Goal: Find specific fact: Find specific fact

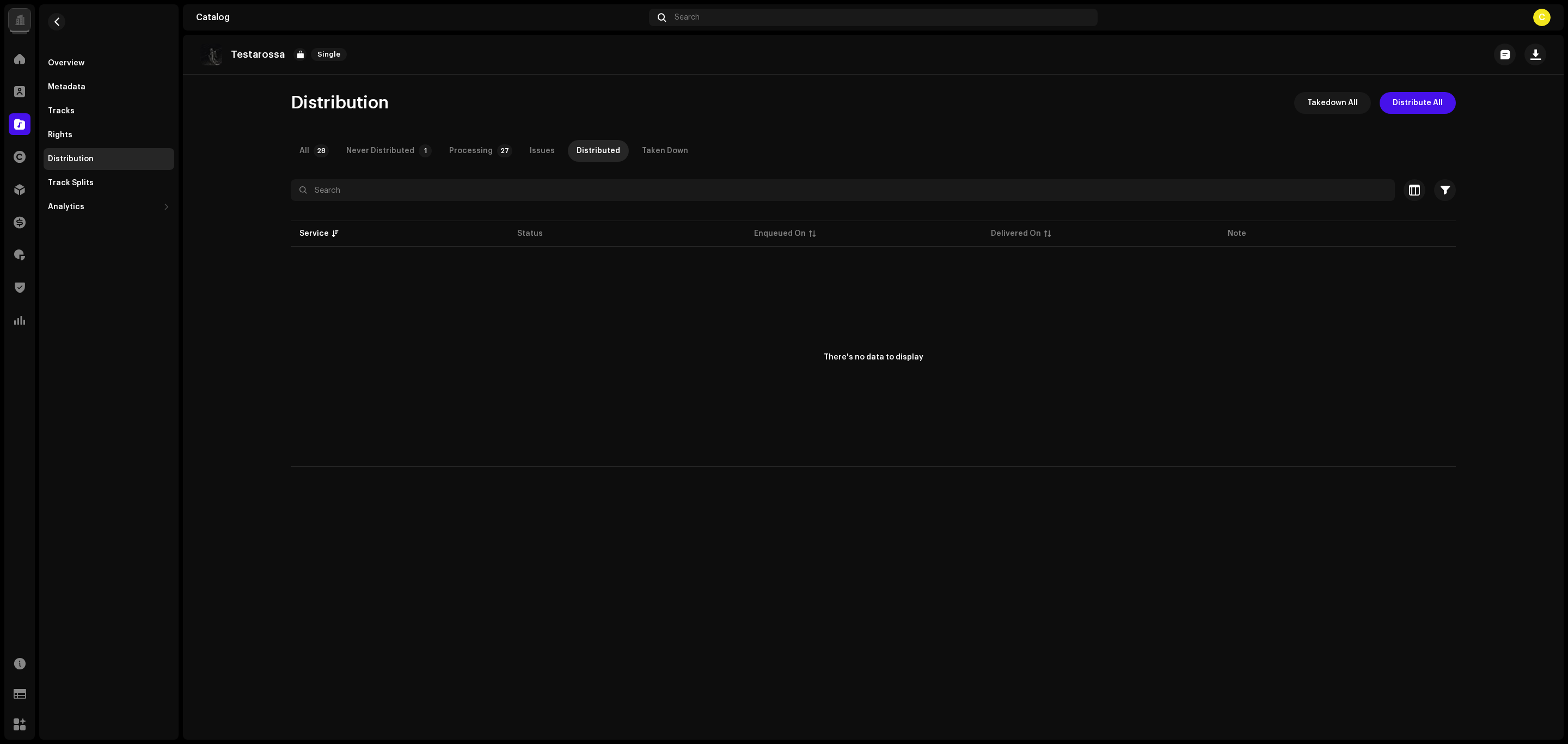
click at [755, 12] on div "Search" at bounding box center [873, 17] width 448 height 17
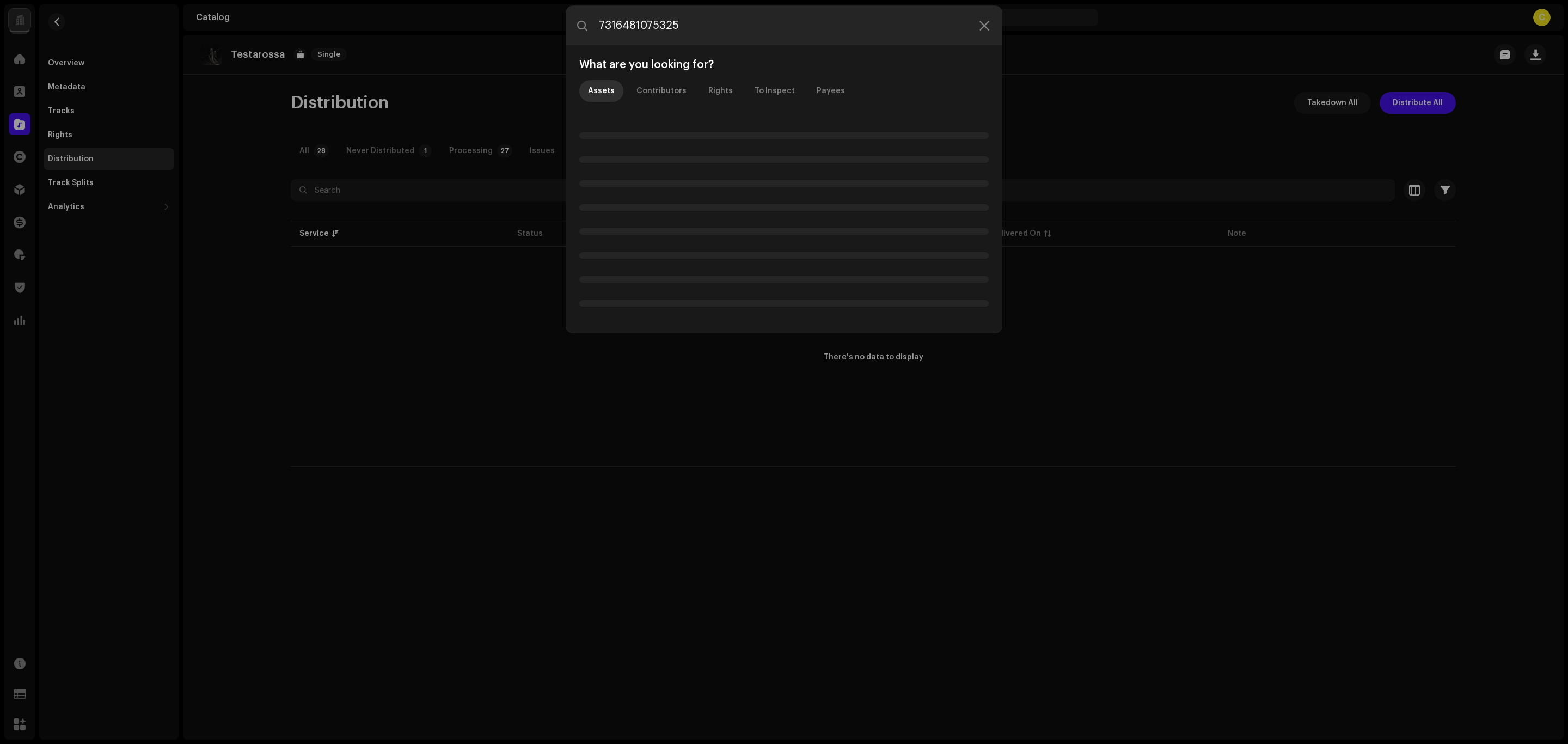
type input "7316481075325"
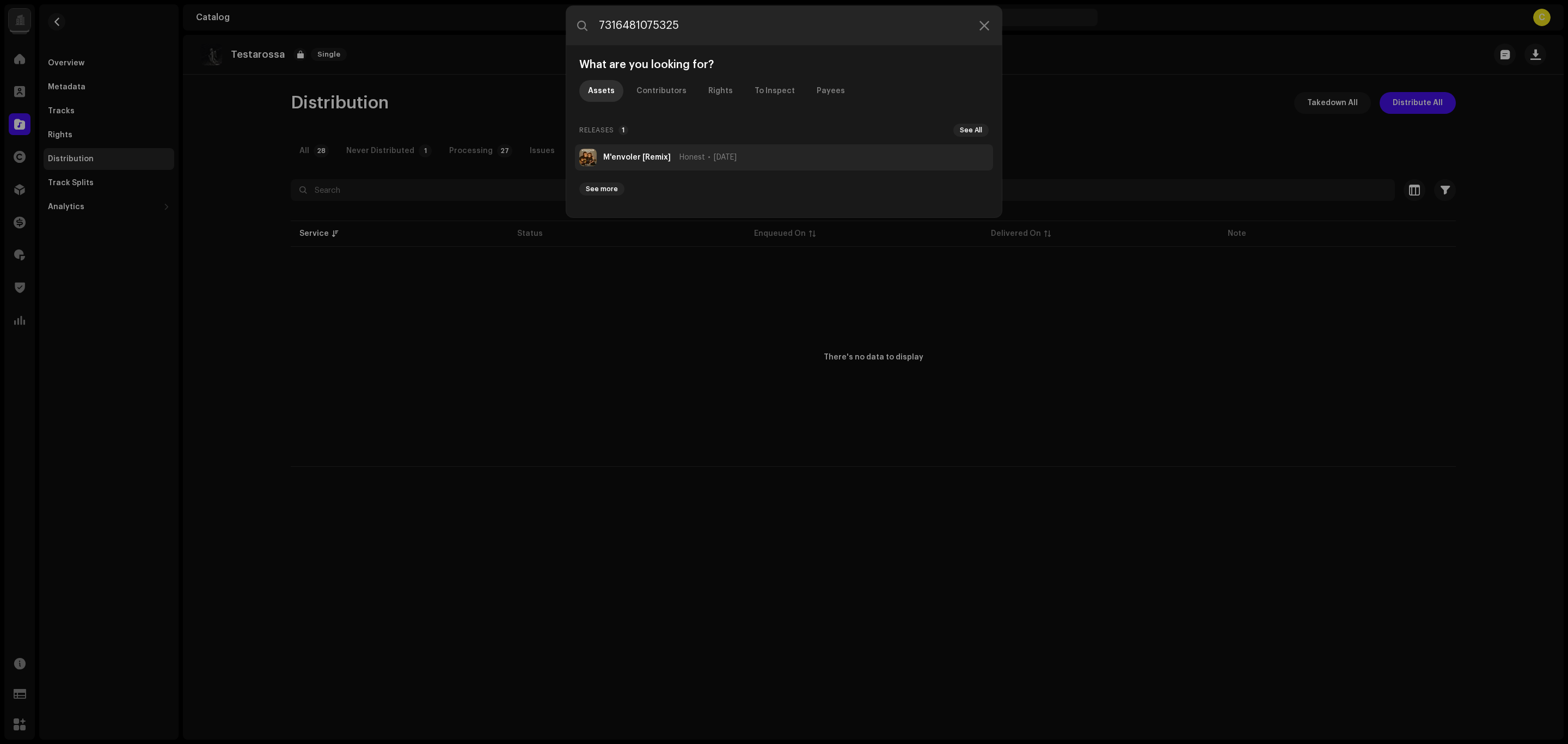
click at [664, 161] on strong "M'envoler [Remix]" at bounding box center [637, 157] width 67 height 9
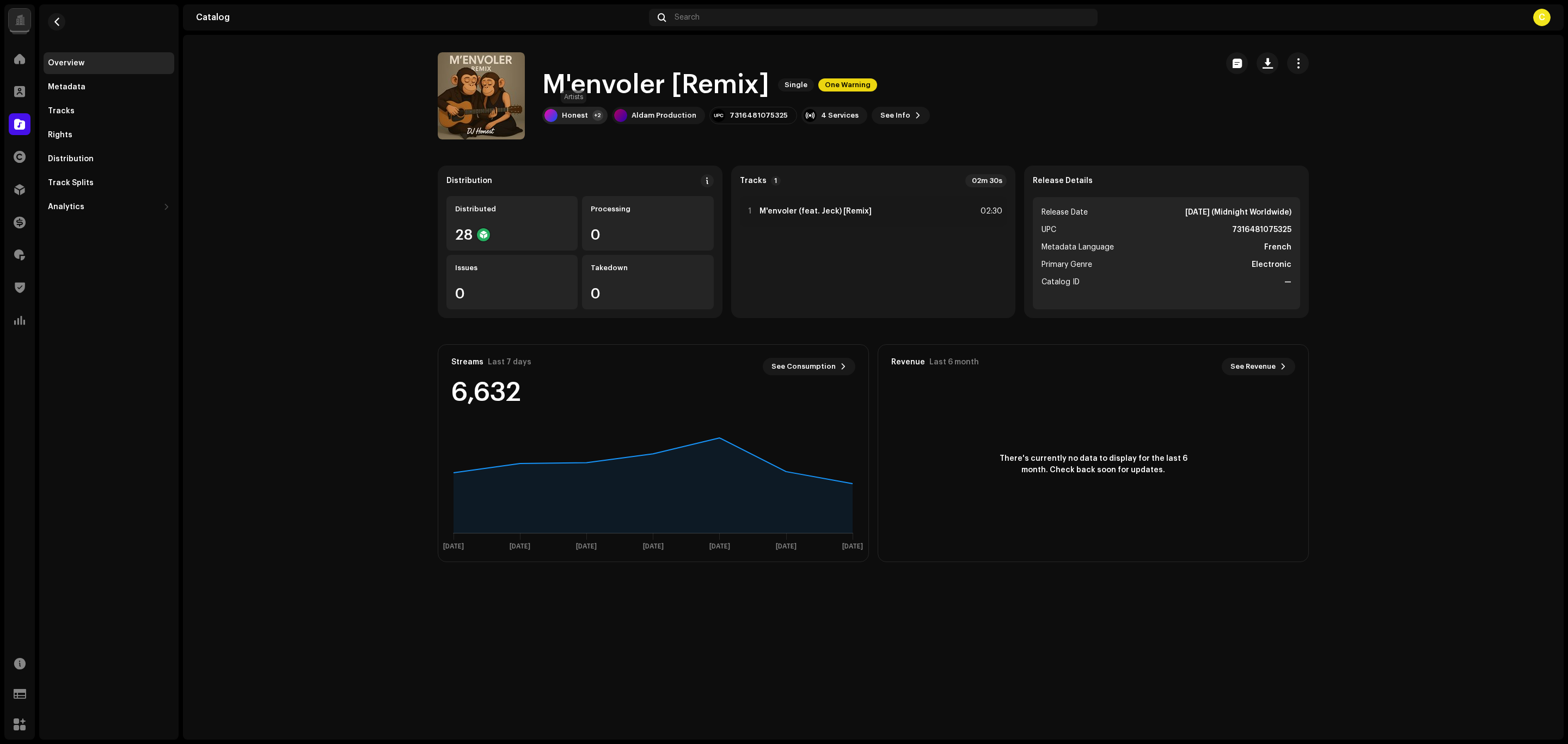
click at [574, 112] on div "Honest" at bounding box center [574, 116] width 26 height 9
click at [271, 427] on catalog-releases-details-overview "M'envoler [Remix] Single One Warning M'envoler [Remix] Single One Warning Hones…" at bounding box center [873, 307] width 1381 height 545
drag, startPoint x: 601, startPoint y: 84, endPoint x: 768, endPoint y: 88, distance: 167.0
click at [788, 82] on div "M'envoler [Remix] Single One Warning Honest +2 Aldam Production 7316481075325 4…" at bounding box center [823, 96] width 771 height 87
drag, startPoint x: 684, startPoint y: 137, endPoint x: 619, endPoint y: 120, distance: 67.2
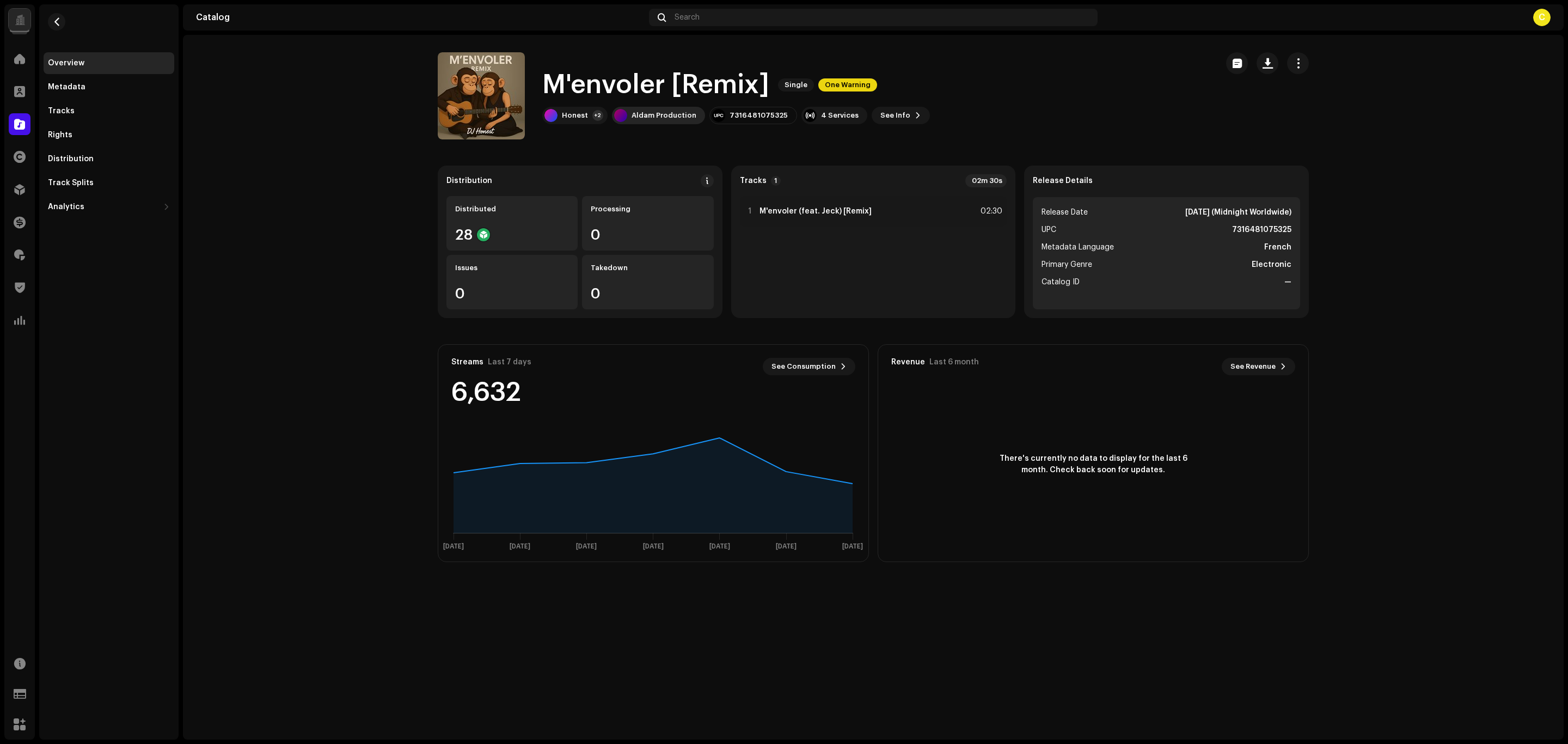
click at [676, 137] on div "M'envoler [Remix] Single One Warning Honest +2 Aldam Production 7316481075325 4…" at bounding box center [823, 96] width 771 height 87
click at [572, 115] on div "Honest" at bounding box center [574, 116] width 26 height 9
click at [389, 285] on catalog-releases-details-overview "M'envoler [Remix] Single One Warning M'envoler [Remix] Single One Warning Hones…" at bounding box center [873, 307] width 1381 height 545
